Goal: Contribute content: Contribute content

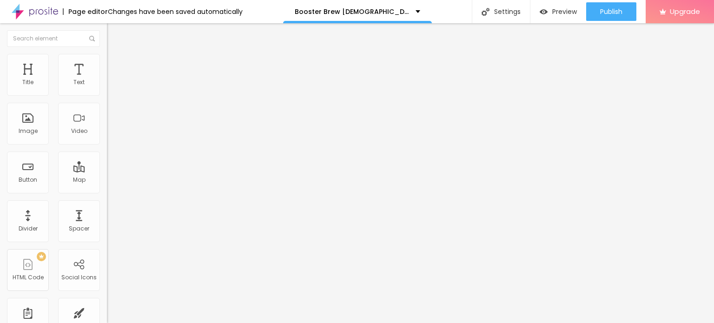
click at [107, 80] on span "Add image" at bounding box center [126, 76] width 38 height 8
click at [107, 191] on input "https://" at bounding box center [163, 185] width 112 height 9
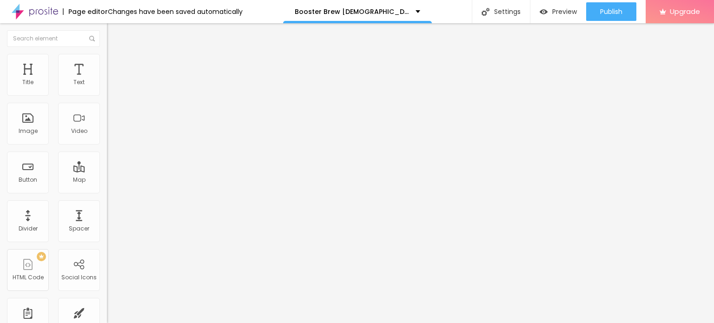
click at [107, 191] on input "https://" at bounding box center [163, 185] width 112 height 9
paste input "sites.google.com/view/boosterbrewmaleenhancementus/"
type input "https://sites.google.com/view/boosterbrewmaleenhancementus/"
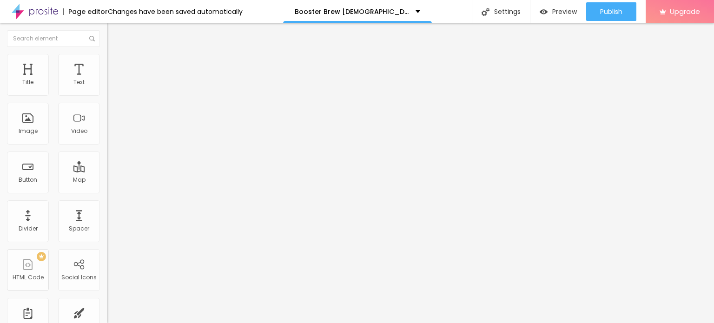
scroll to position [0, 0]
click at [107, 55] on img at bounding box center [111, 58] width 8 height 8
type input "90"
type input "80"
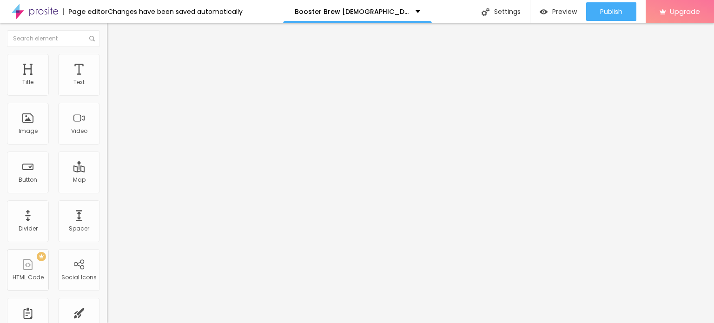
type input "80"
type input "70"
type input "65"
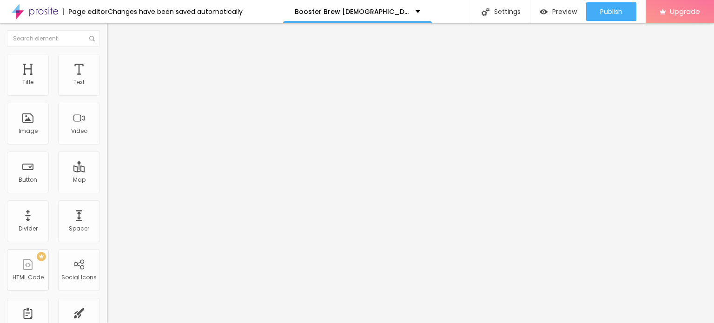
type input "60"
type input "55"
type input "50"
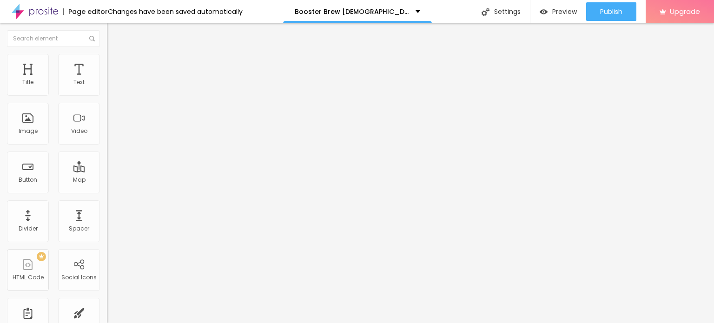
type input "50"
type input "45"
type input "40"
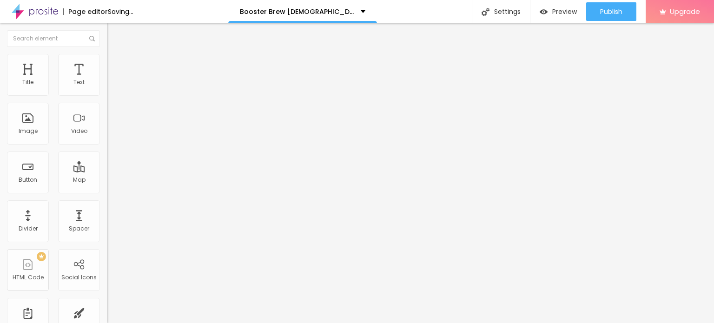
type input "35"
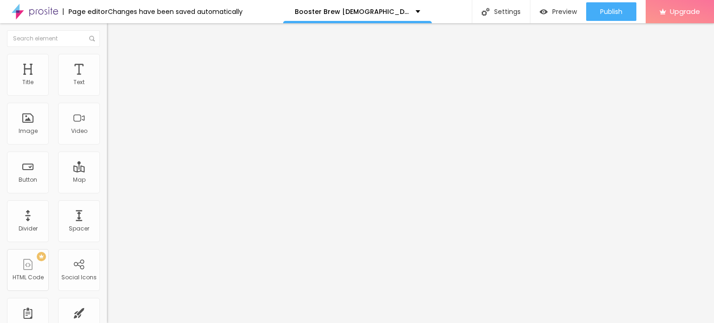
type input "40"
type input "45"
drag, startPoint x: 97, startPoint y: 98, endPoint x: 44, endPoint y: 96, distance: 53.0
type input "45"
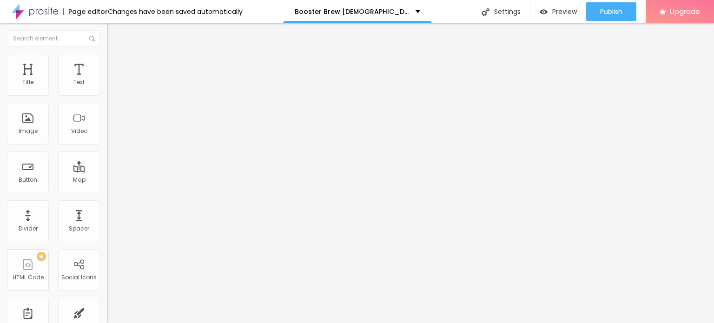
click at [107, 95] on input "range" at bounding box center [137, 91] width 60 height 7
click at [107, 87] on input "Click me" at bounding box center [163, 82] width 112 height 9
paste input "😍👇SHOP NOW😍👇"
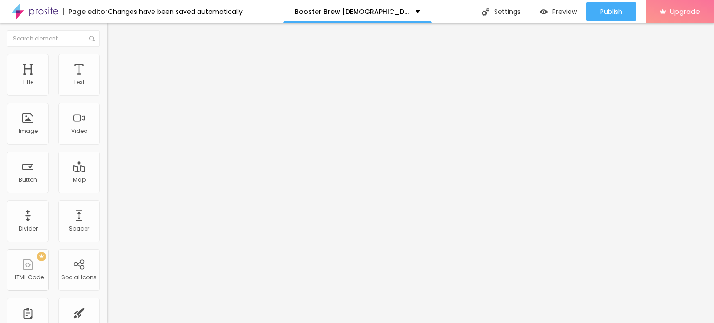
type input "😍👇SHOP NOW😍👇"
click at [107, 187] on input "https://" at bounding box center [163, 186] width 112 height 9
paste input "www.facebook.com/events/1303566578134823/1303566588134822/"
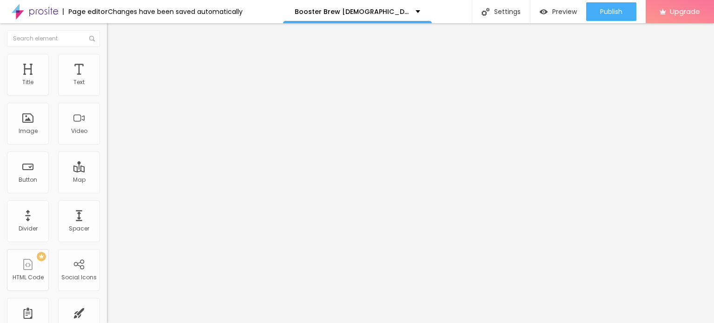
scroll to position [0, 125]
type input "https://www.facebook.com/events/1303566578134823/1303566588134822/"
click at [114, 37] on img "button" at bounding box center [117, 33] width 7 height 7
click at [107, 138] on button "button" at bounding box center [113, 133] width 13 height 10
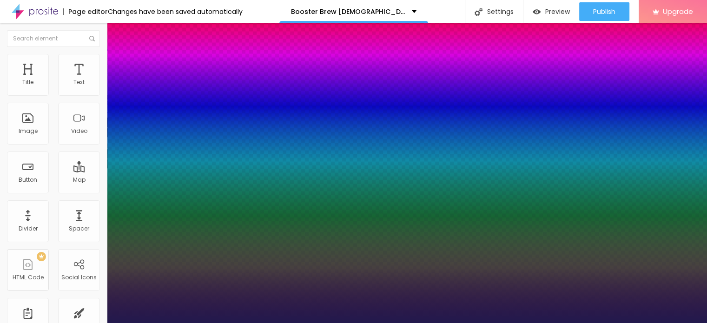
type input "1"
type input "23"
type input "1"
type input "30"
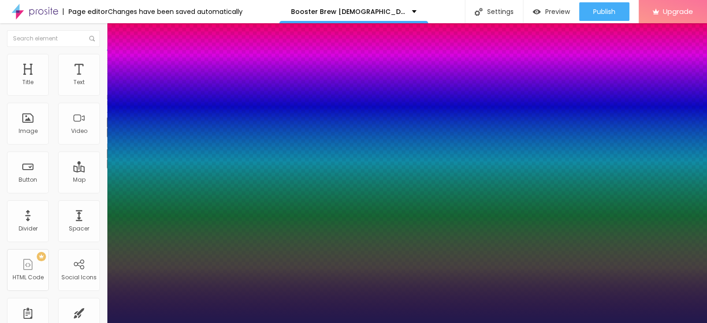
type input "30"
type input "1"
type input "31"
type input "1"
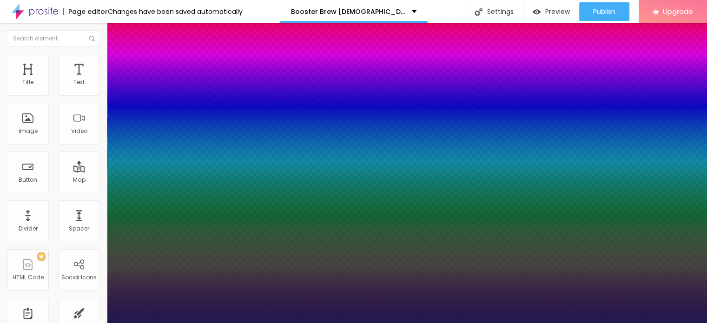
type input "32"
type input "1"
type input "33"
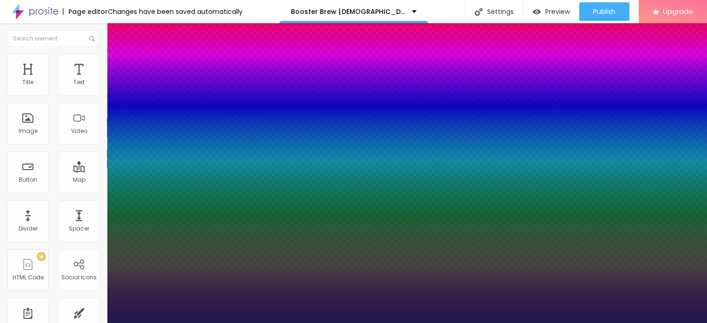
type input "1"
type input "34"
type input "1"
type input "35"
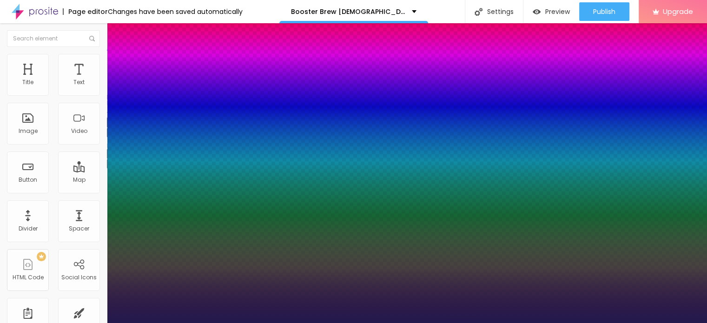
type input "35"
type input "1"
type input "36"
type input "1"
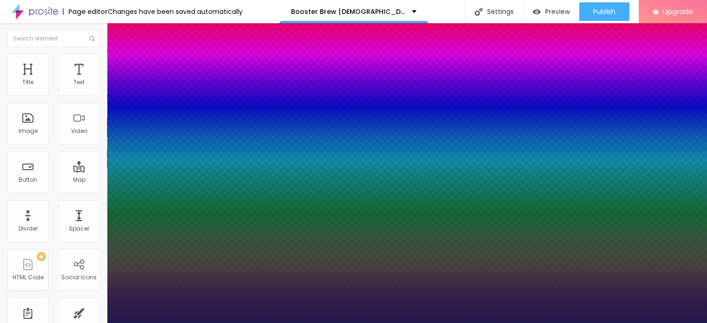
type input "37"
type input "1"
type input "38"
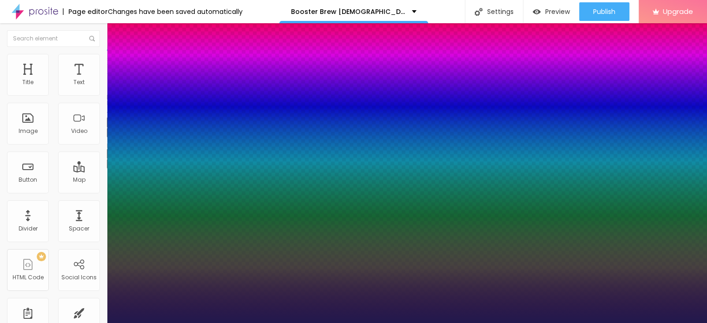
type input "1"
type input "39"
type input "1"
type input "40"
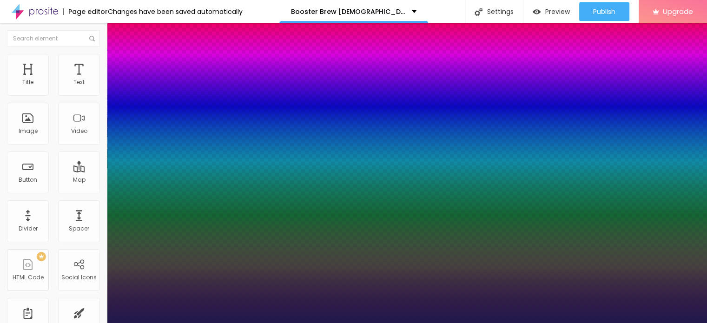
type input "40"
type input "1"
type input "41"
type input "1"
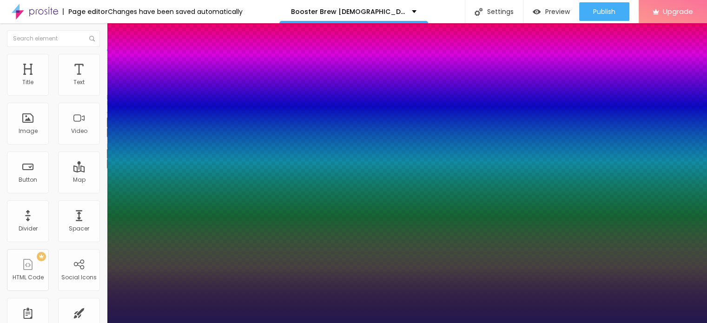
drag, startPoint x: 128, startPoint y: 260, endPoint x: 144, endPoint y: 258, distance: 15.4
type input "41"
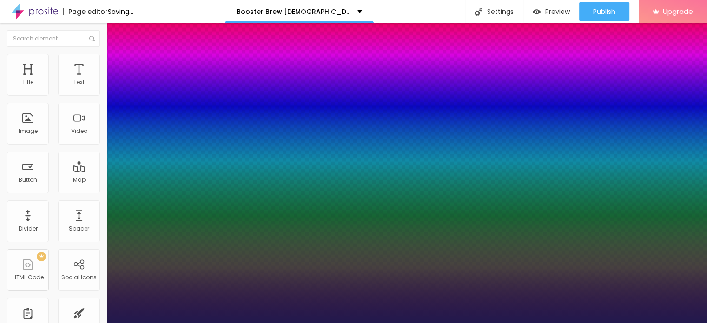
type input "1"
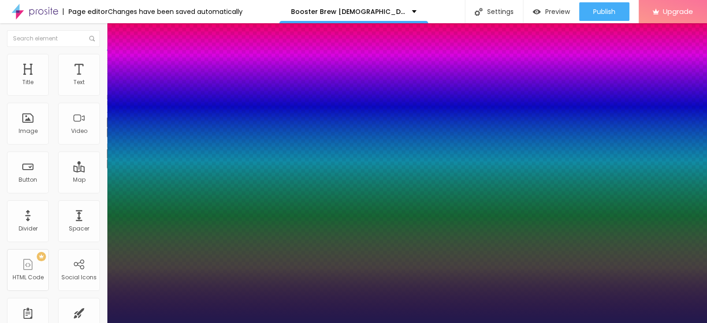
click at [79, 323] on div at bounding box center [353, 323] width 707 height 0
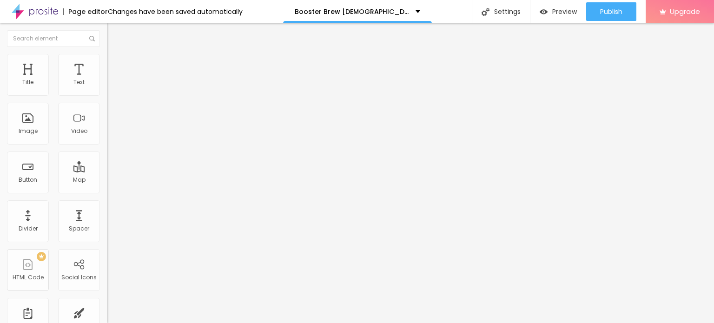
click at [111, 166] on icon "button" at bounding box center [114, 163] width 6 height 6
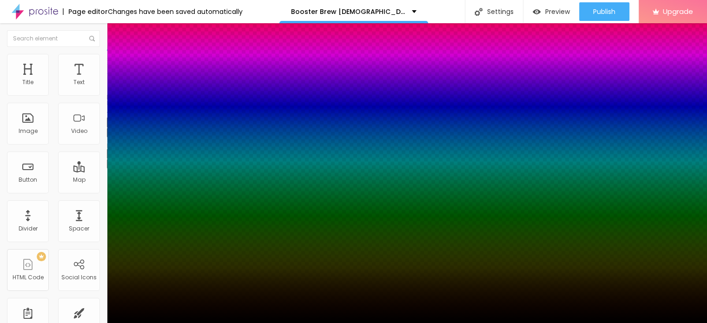
click at [160, 293] on div at bounding box center [353, 161] width 707 height 323
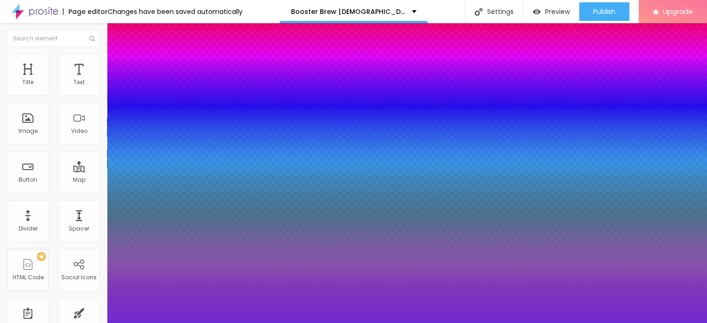
type input "#7114F1"
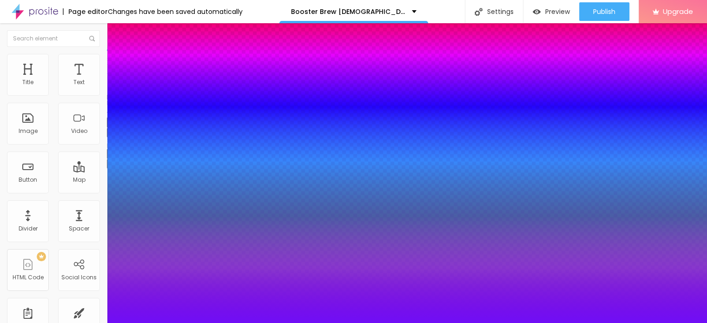
drag, startPoint x: 141, startPoint y: 287, endPoint x: 150, endPoint y: 277, distance: 13.8
click at [150, 277] on div at bounding box center [353, 161] width 707 height 323
click at [168, 323] on div at bounding box center [353, 329] width 707 height 0
click at [198, 323] on div at bounding box center [353, 323] width 707 height 0
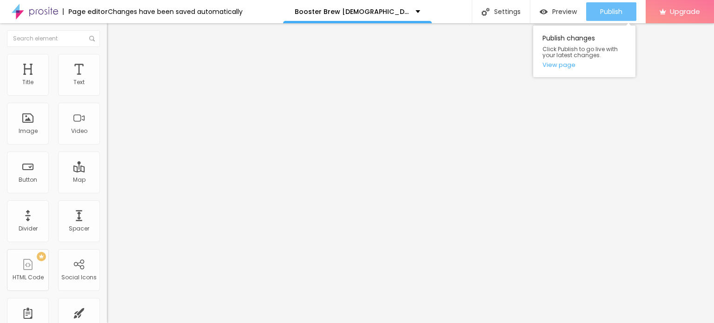
click at [621, 6] on div "Publish" at bounding box center [611, 11] width 22 height 19
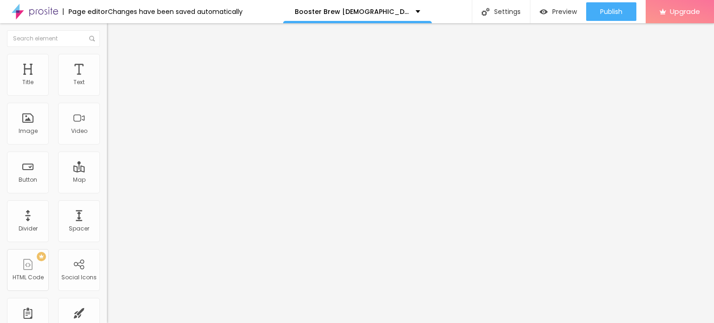
click at [30, 15] on img at bounding box center [35, 11] width 47 height 23
click at [107, 87] on input "Click me" at bounding box center [163, 82] width 112 height 9
paste input "Booster Brew [DEMOGRAPHIC_DATA][MEDICAL_DATA] Review Truth! Must Read Before Bu…"
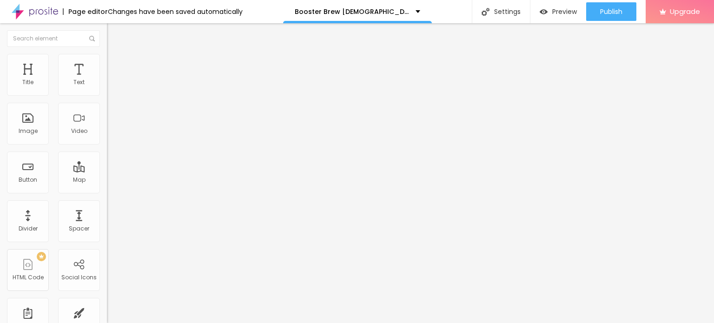
scroll to position [0, 120]
type input "Booster Brew [DEMOGRAPHIC_DATA][MEDICAL_DATA] Review Truth! Must Read Before Bu…"
click at [107, 80] on span "Add image" at bounding box center [126, 76] width 38 height 8
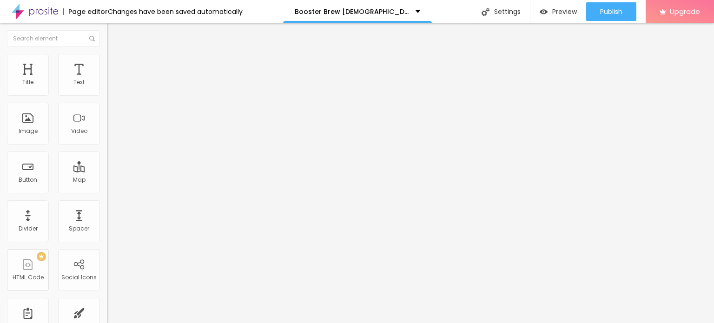
click at [107, 191] on input "https://" at bounding box center [163, 185] width 112 height 9
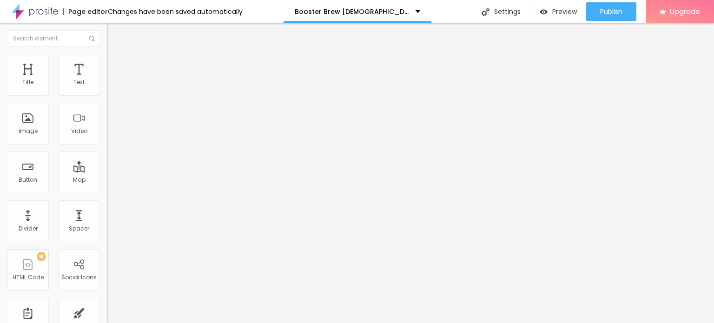
paste input "[DOMAIN_NAME][URL]"
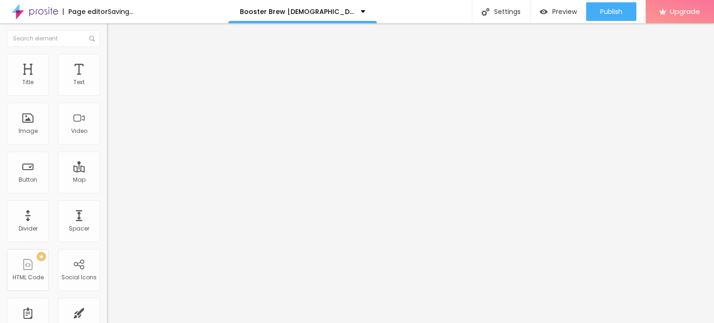
type input "[URL][DOMAIN_NAME]"
click at [107, 125] on img at bounding box center [110, 122] width 7 height 7
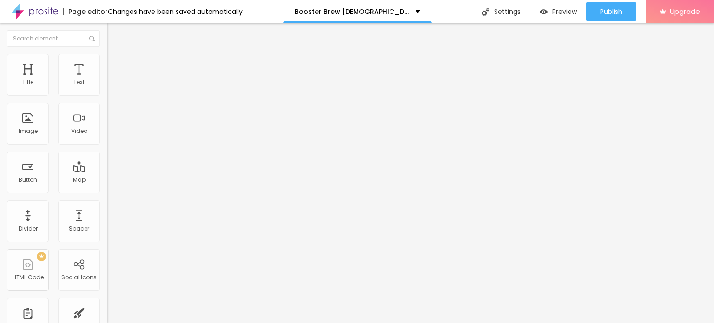
click at [107, 118] on img at bounding box center [110, 114] width 7 height 7
click at [107, 133] on img at bounding box center [110, 129] width 7 height 7
click at [107, 119] on div at bounding box center [160, 114] width 107 height 7
click at [107, 60] on li "Style" at bounding box center [160, 58] width 107 height 9
type input "95"
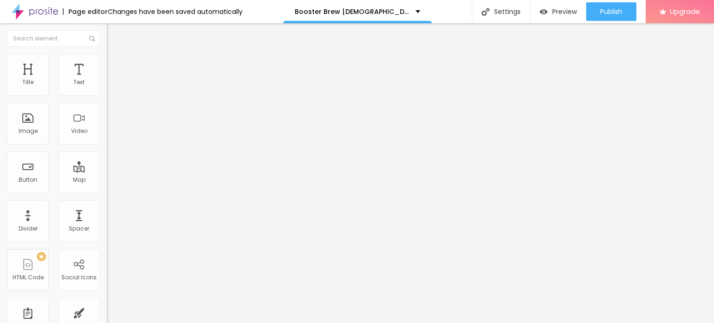
type input "95"
type input "90"
type input "85"
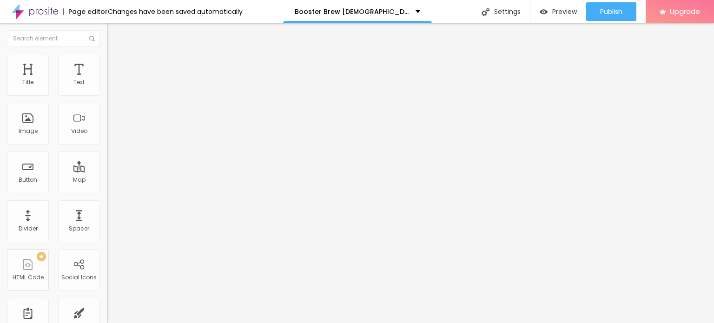
type input "80"
type input "75"
type input "70"
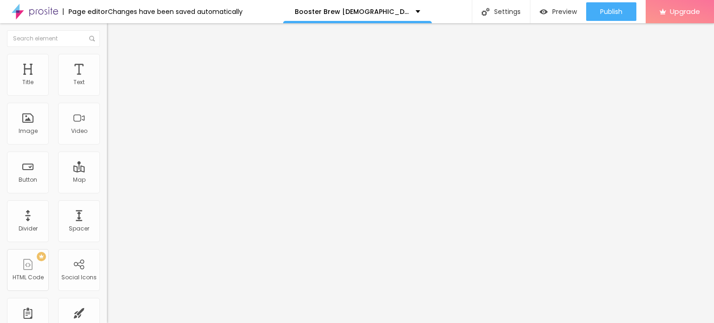
type input "70"
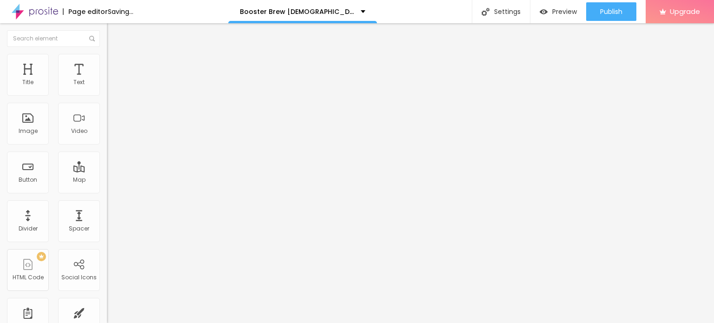
type input "65"
type input "60"
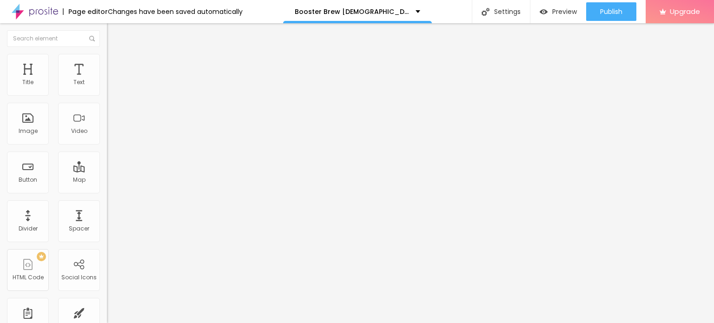
type input "55"
type input "50"
drag, startPoint x: 97, startPoint y: 99, endPoint x: 48, endPoint y: 99, distance: 48.4
type input "50"
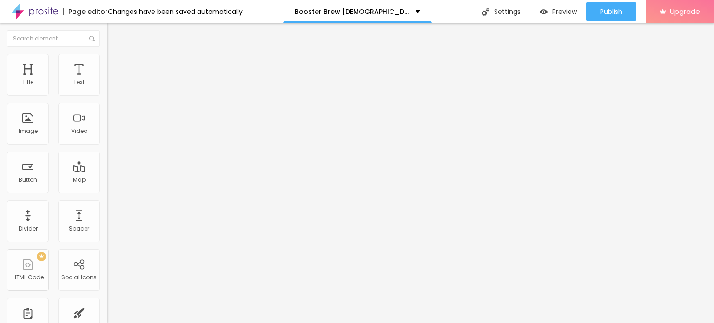
click at [107, 95] on input "range" at bounding box center [137, 91] width 60 height 7
type input "8"
type input "7"
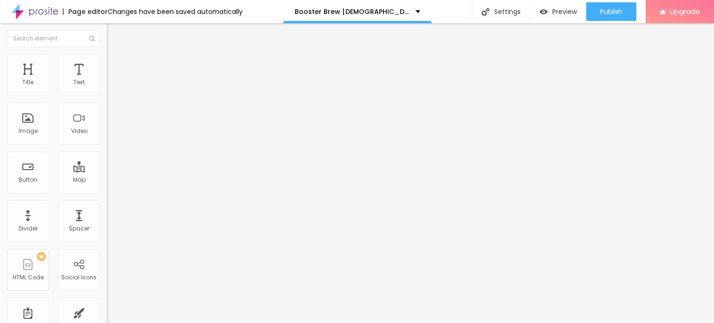
type input "8"
type input "11"
type input "15"
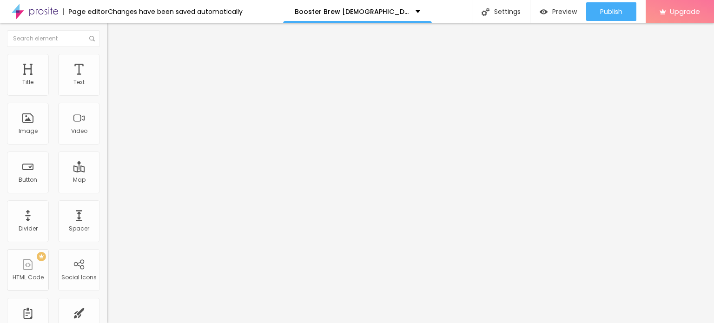
type input "15"
type input "25"
type input "29"
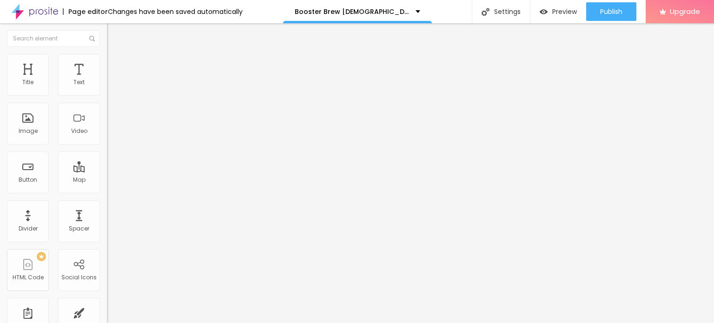
type input "32"
type input "33"
type input "36"
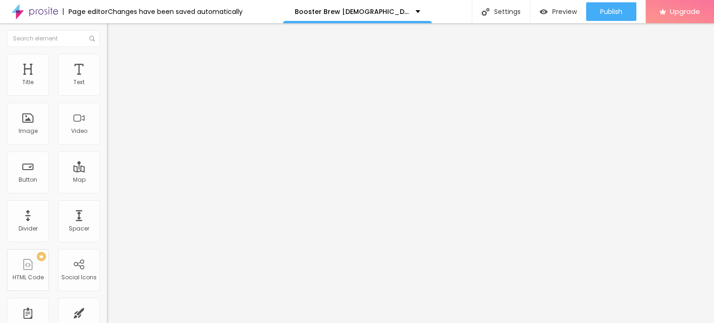
type input "36"
type input "38"
type input "45"
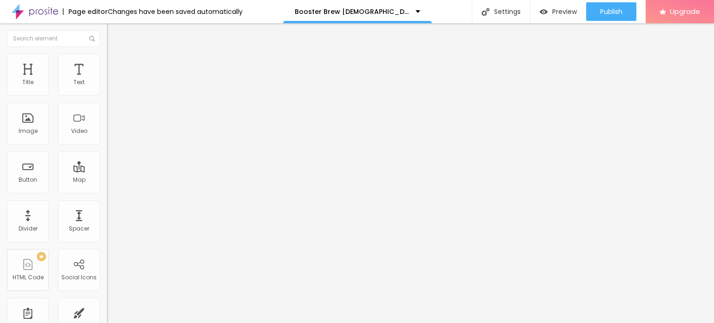
type input "52"
type input "54"
type input "56"
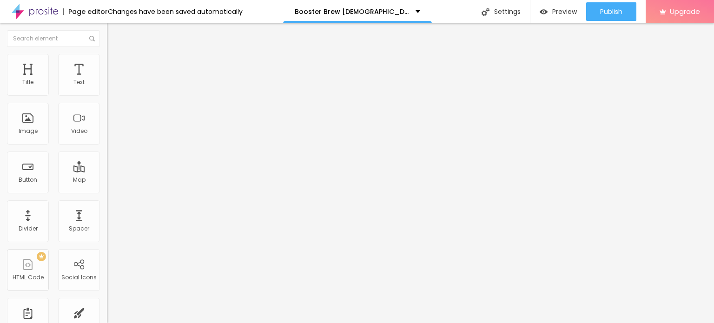
type input "56"
type input "58"
type input "60"
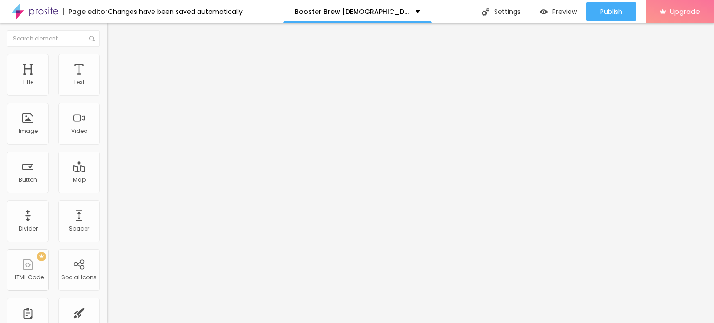
type input "62"
type input "65"
type input "71"
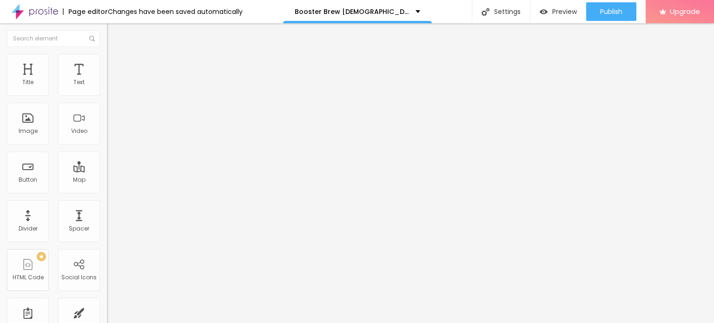
type input "71"
type input "90"
type input "103"
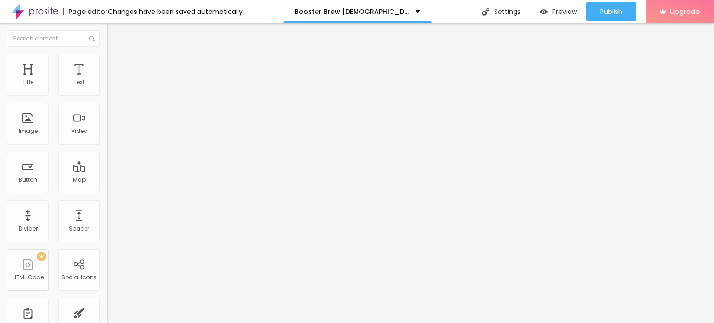
type input "112"
type input "114"
type input "119"
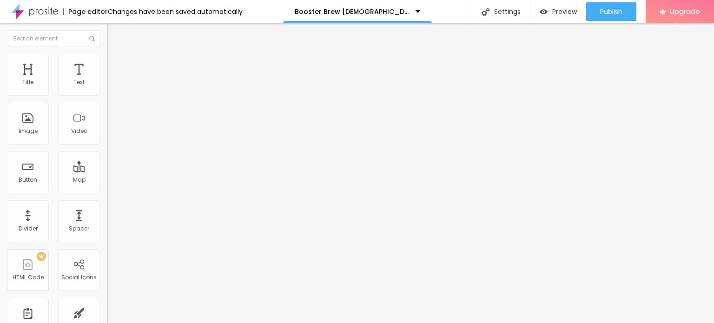
type input "119"
type input "120"
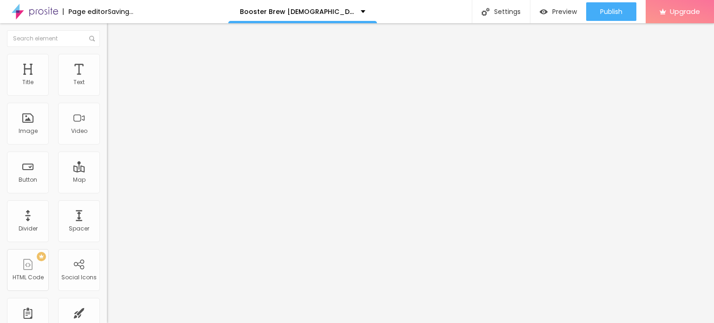
type input "121"
type input "123"
type input "128"
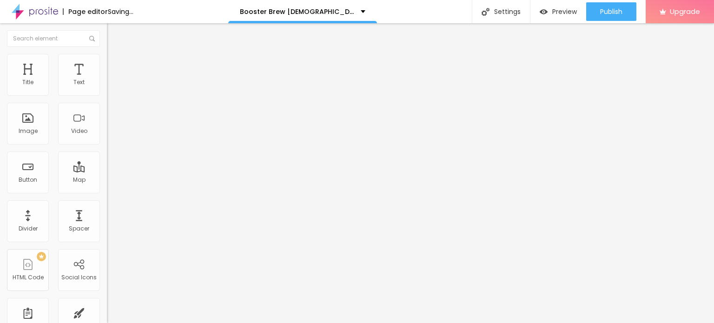
type input "128"
type input "131"
type input "132"
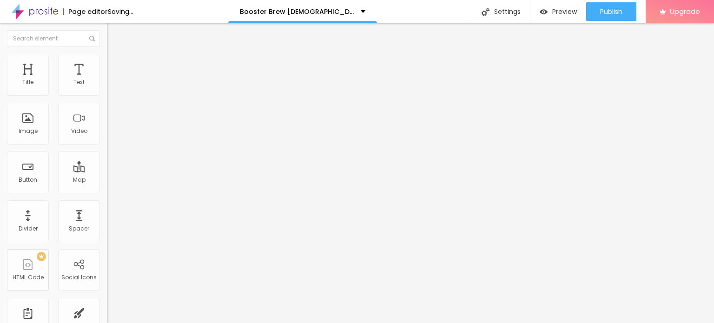
type input "135"
type input "139"
type input "141"
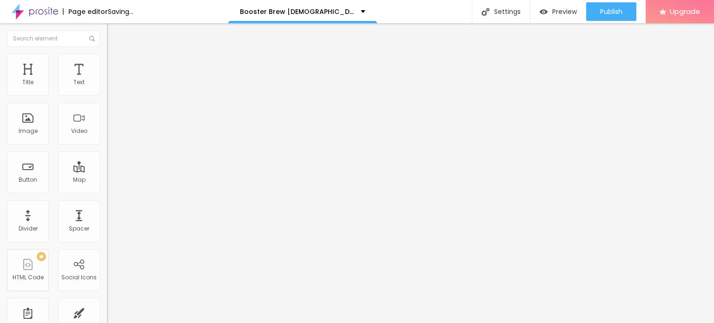
type input "141"
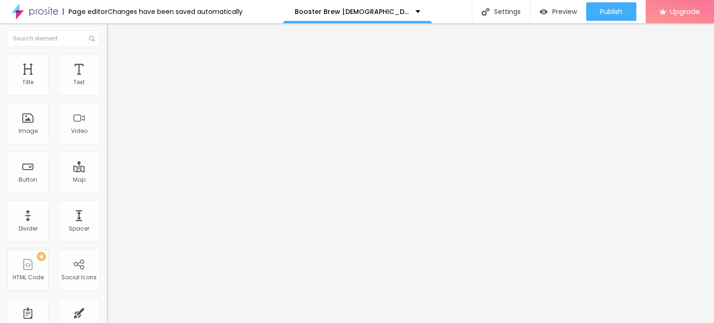
type input "143"
type input "145"
type input "148"
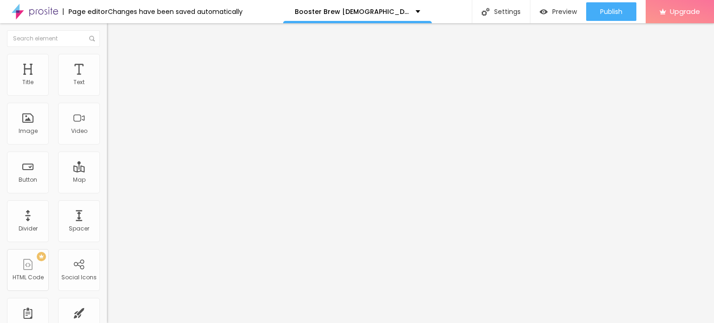
type input "148"
type input "149"
type input "152"
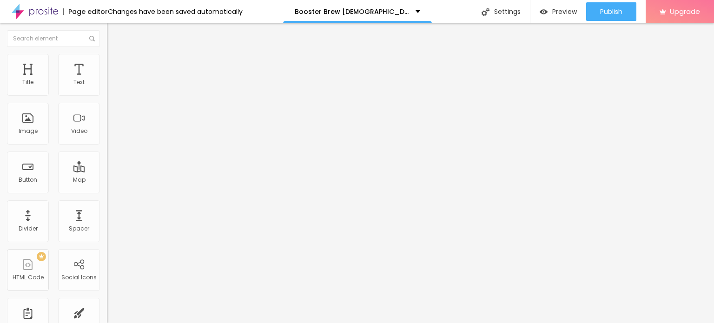
type input "157"
type input "169"
type input "187"
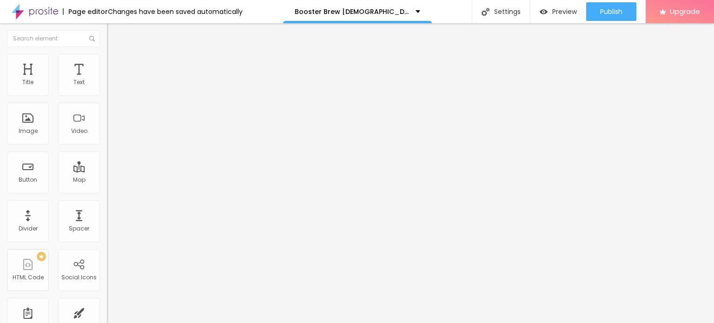
type input "187"
type input "193"
type input "194"
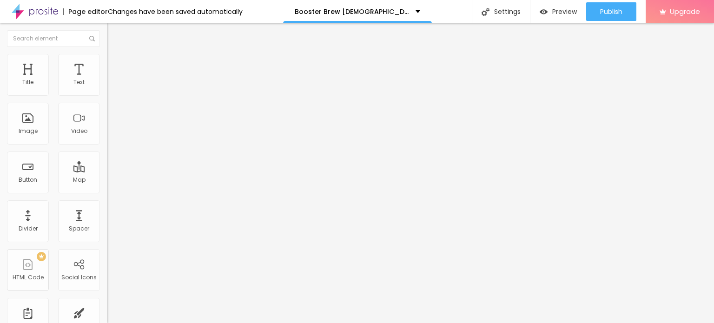
type input "195"
type input "197"
type input "190"
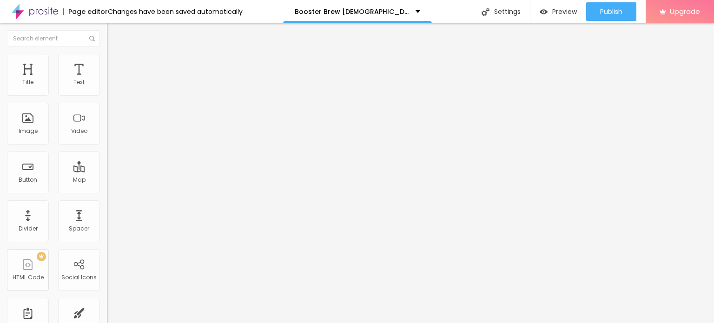
type input "190"
type input "181"
type input "168"
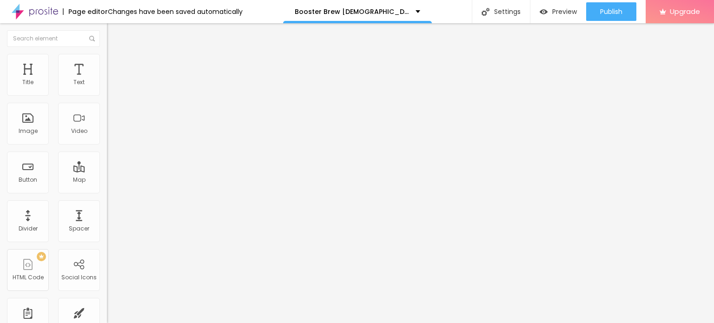
type input "156"
type input "145"
type input "140"
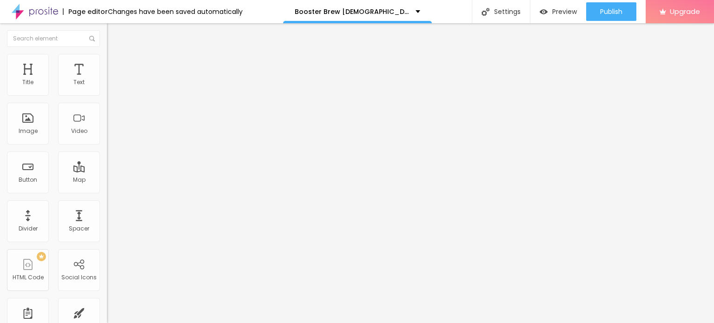
type input "140"
type input "137"
type input "133"
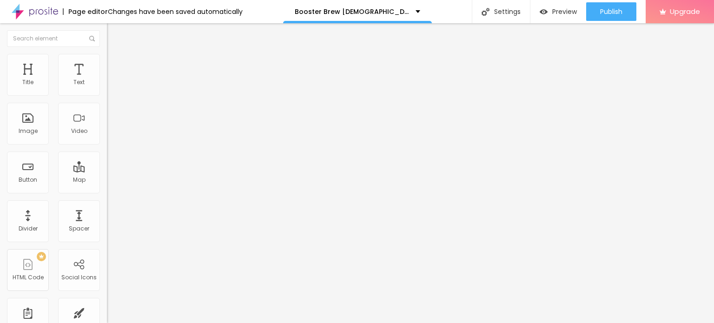
type input "131"
type input "129"
type input "127"
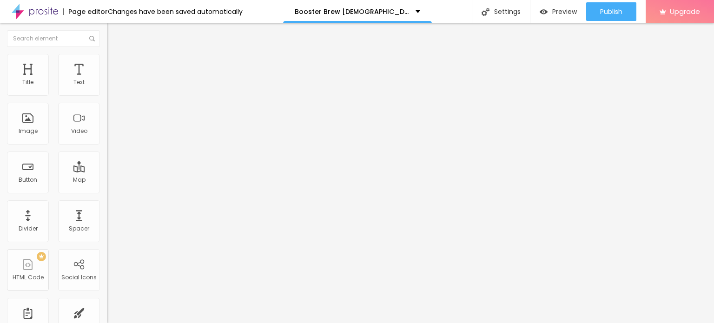
type input "127"
type input "124"
type input "123"
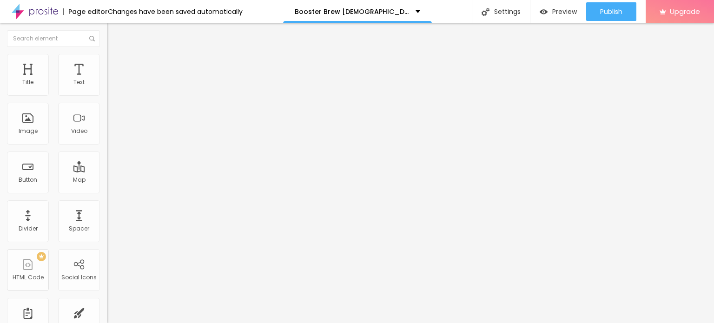
type input "121"
type input "120"
type input "119"
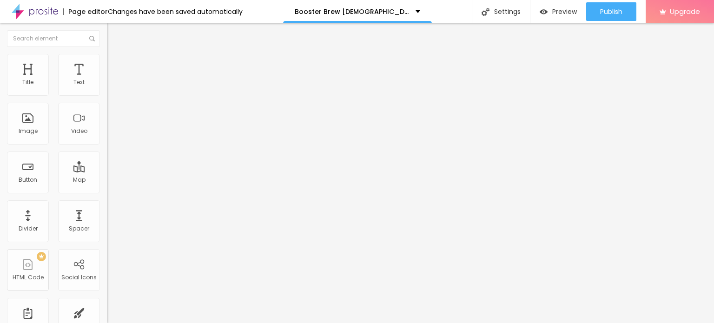
type input "119"
type input "118"
type input "116"
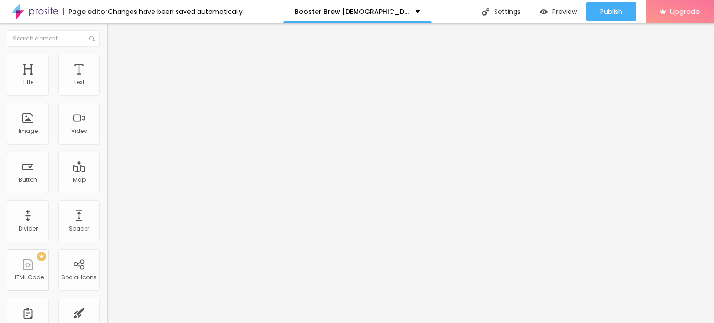
type input "114"
type input "112"
type input "110"
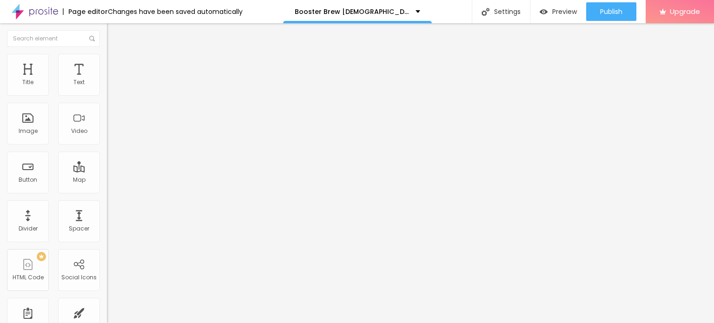
type input "110"
drag, startPoint x: 24, startPoint y: 119, endPoint x: 53, endPoint y: 116, distance: 29.0
type input "110"
click at [107, 204] on input "range" at bounding box center [137, 207] width 60 height 7
drag, startPoint x: 64, startPoint y: 167, endPoint x: 60, endPoint y: 137, distance: 30.5
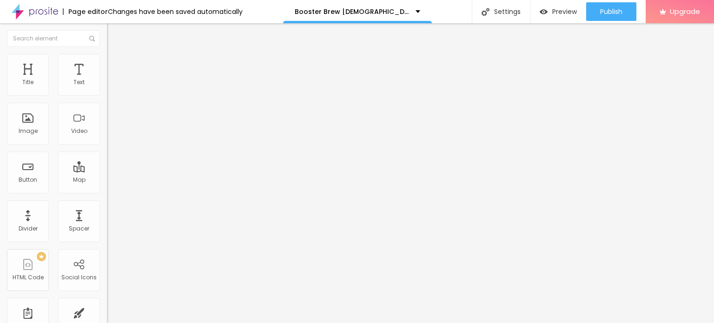
click at [107, 167] on div "Edit Image Content Style Advanced Size 50 px % 110 Border radius Shadow DISABLE…" at bounding box center [160, 173] width 107 height 300
click at [115, 66] on span "Advanced" at bounding box center [130, 70] width 30 height 8
type input "7"
type input "8"
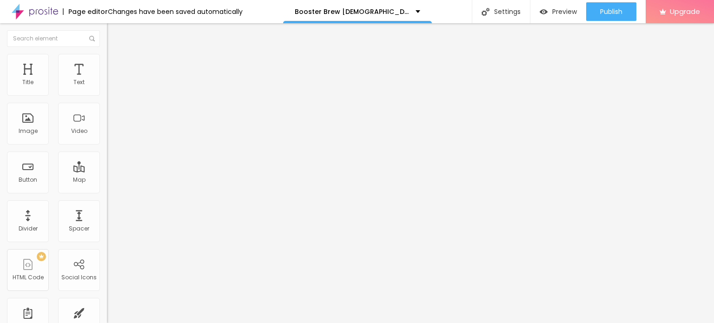
type input "8"
type input "10"
type input "11"
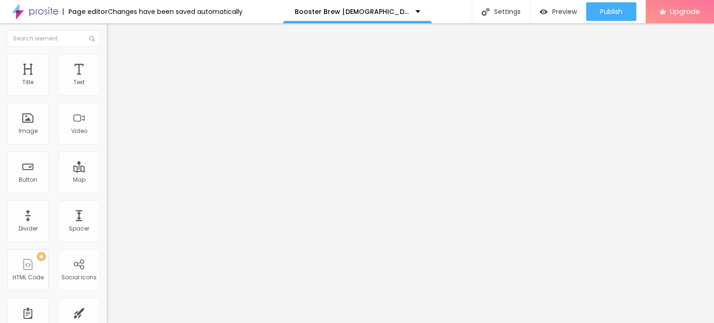
type input "12"
type input "13"
type input "14"
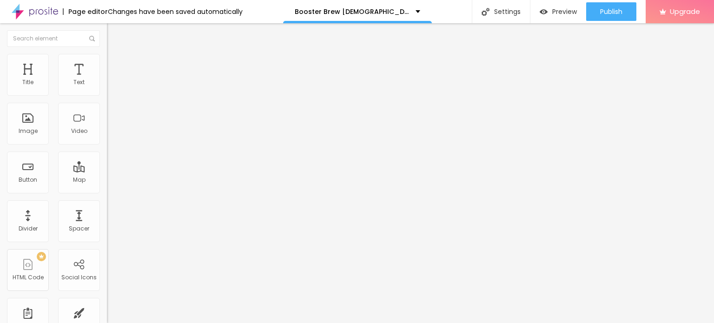
type input "14"
type input "15"
type input "16"
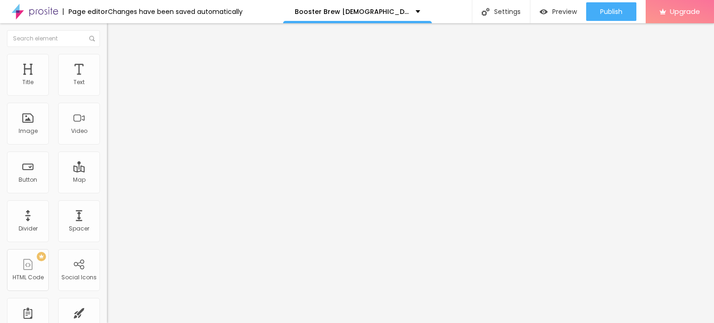
type input "17"
type input "18"
type input "19"
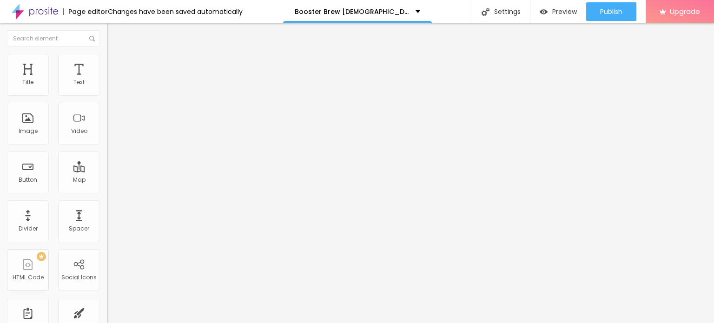
type input "19"
type input "20"
type input "21"
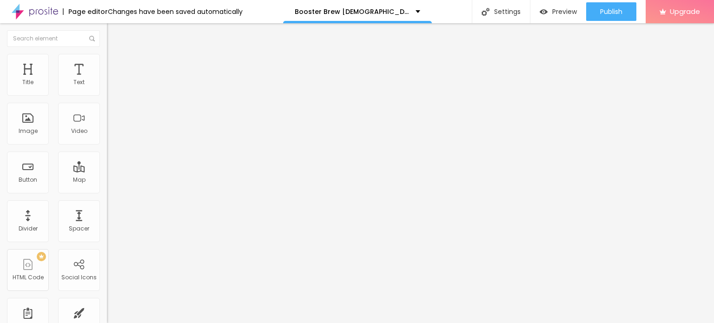
type input "22"
type input "24"
type input "25"
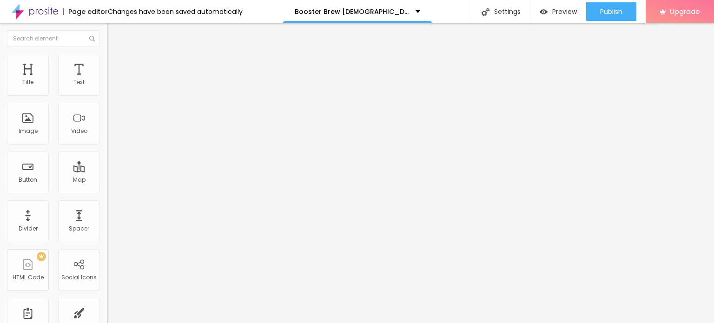
type input "25"
type input "28"
type input "31"
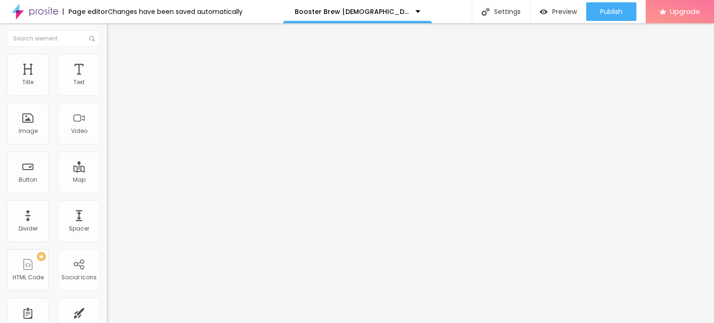
type input "19"
type input "14"
type input "11"
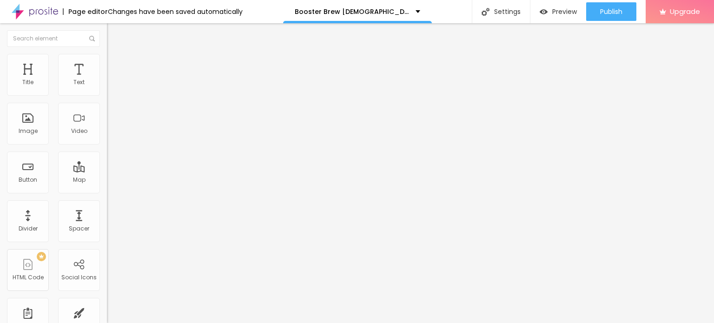
drag, startPoint x: 25, startPoint y: 93, endPoint x: 25, endPoint y: 121, distance: 27.4
click at [107, 180] on input "range" at bounding box center [137, 183] width 60 height 7
drag, startPoint x: 27, startPoint y: 111, endPoint x: 10, endPoint y: 107, distance: 17.6
click at [107, 204] on div "10 Bottom spacing" at bounding box center [160, 270] width 107 height 132
drag, startPoint x: 26, startPoint y: 107, endPoint x: 11, endPoint y: 107, distance: 14.9
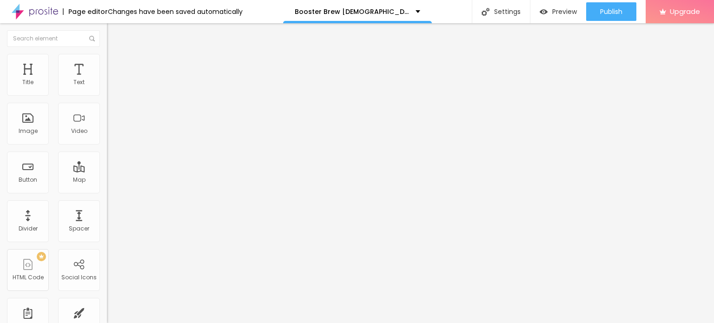
click at [107, 312] on input "range" at bounding box center [137, 315] width 60 height 7
click at [114, 35] on img "button" at bounding box center [117, 33] width 7 height 7
click at [107, 192] on input "https://" at bounding box center [163, 186] width 112 height 9
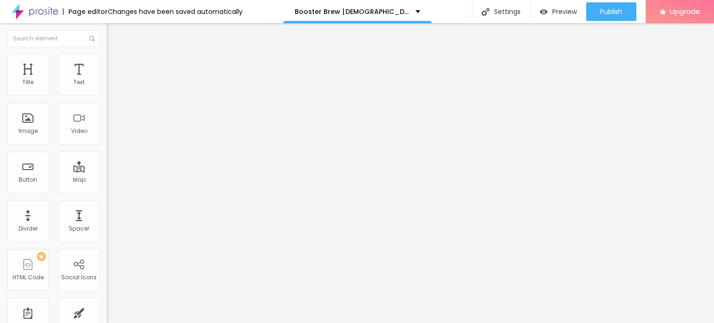
paste input "[URL][DOMAIN_NAME]"
click at [107, 203] on div at bounding box center [160, 203] width 107 height 0
click at [107, 61] on li "Style" at bounding box center [160, 58] width 107 height 9
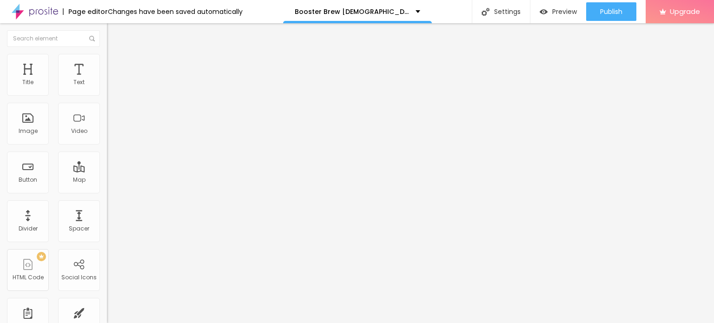
drag, startPoint x: 47, startPoint y: 100, endPoint x: 38, endPoint y: 104, distance: 9.2
click at [107, 95] on input "range" at bounding box center [137, 91] width 60 height 7
click at [107, 204] on input "range" at bounding box center [137, 207] width 60 height 7
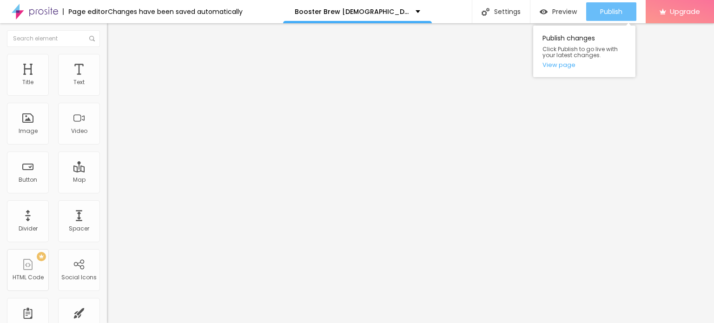
click at [608, 14] on span "Publish" at bounding box center [611, 11] width 22 height 7
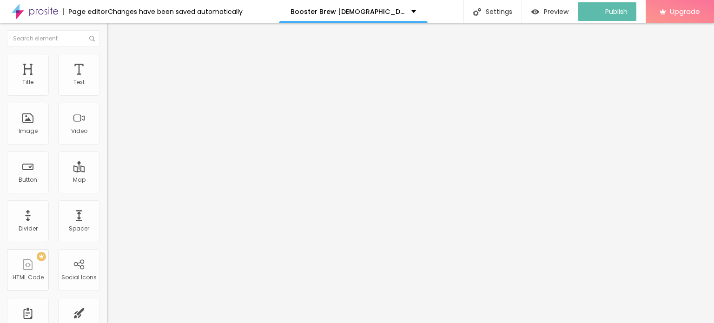
click at [10, 10] on div at bounding box center [30, 11] width 60 height 23
